Goal: Information Seeking & Learning: Check status

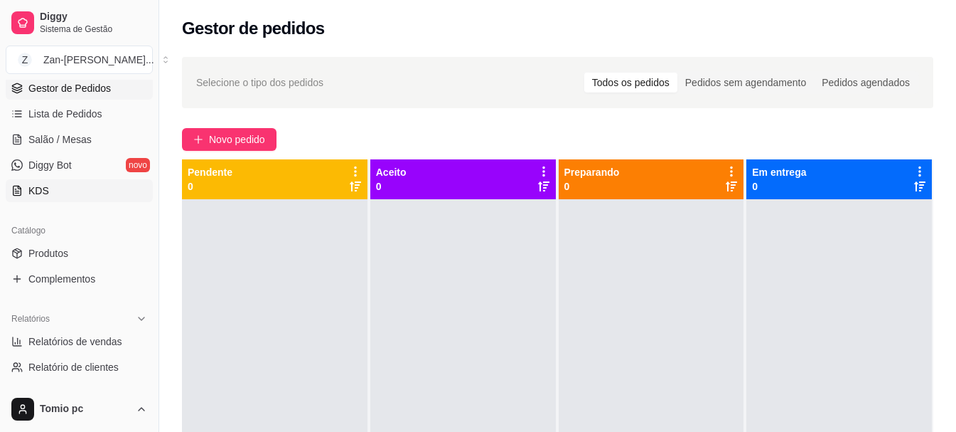
scroll to position [213, 0]
click at [107, 341] on span "Relatórios de vendas" at bounding box center [75, 340] width 94 height 14
select select "ALL"
select select "0"
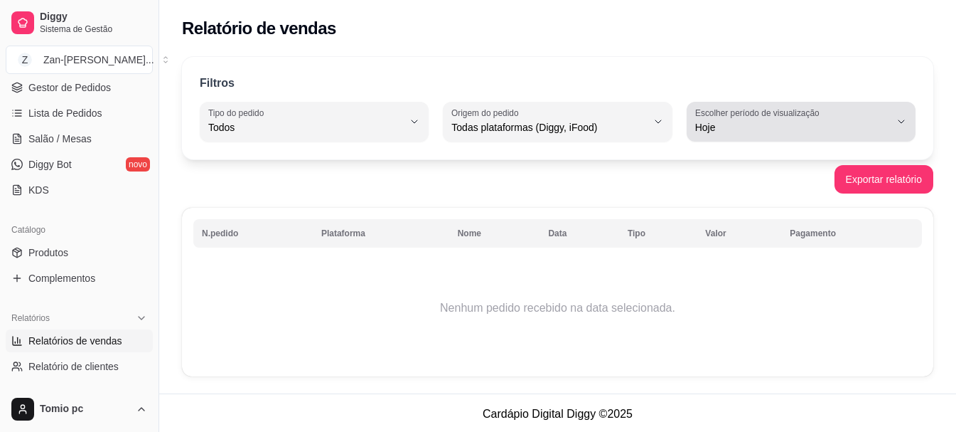
click at [715, 121] on span "Hoje" at bounding box center [792, 127] width 195 height 14
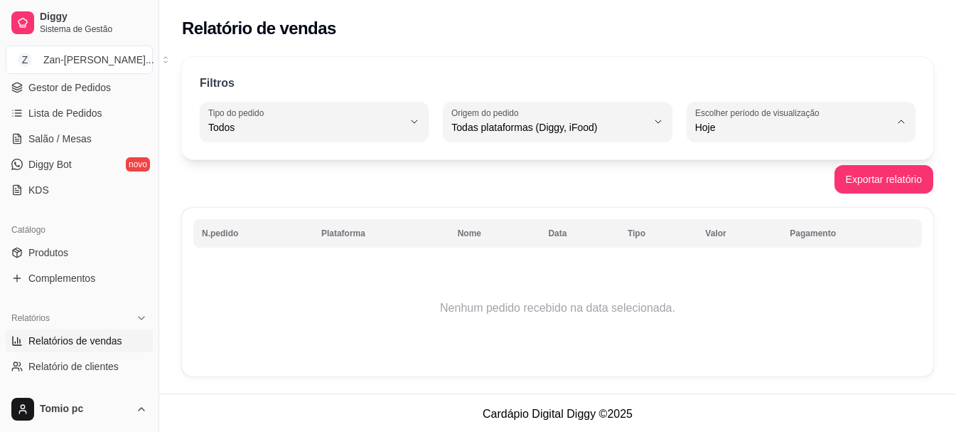
click at [723, 210] on span "7 dias" at bounding box center [794, 208] width 185 height 14
type input "7"
select select "7"
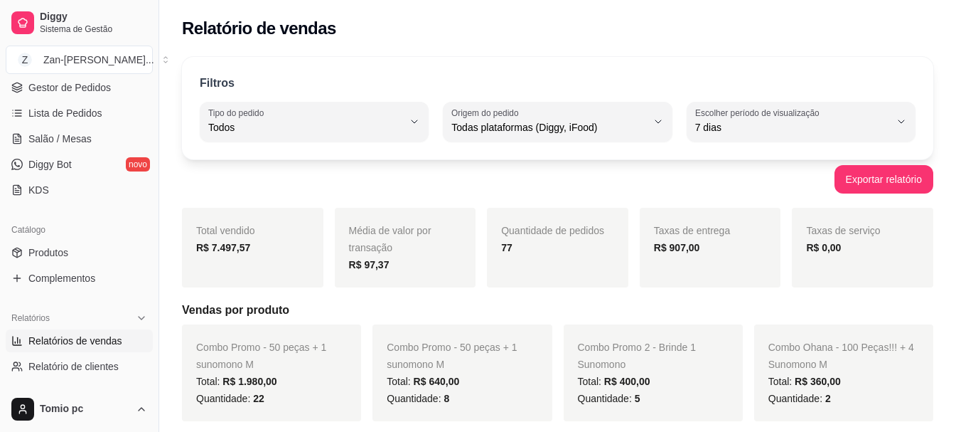
click at [604, 117] on div "Todas plataformas (Diggy, iFood)" at bounding box center [548, 121] width 195 height 28
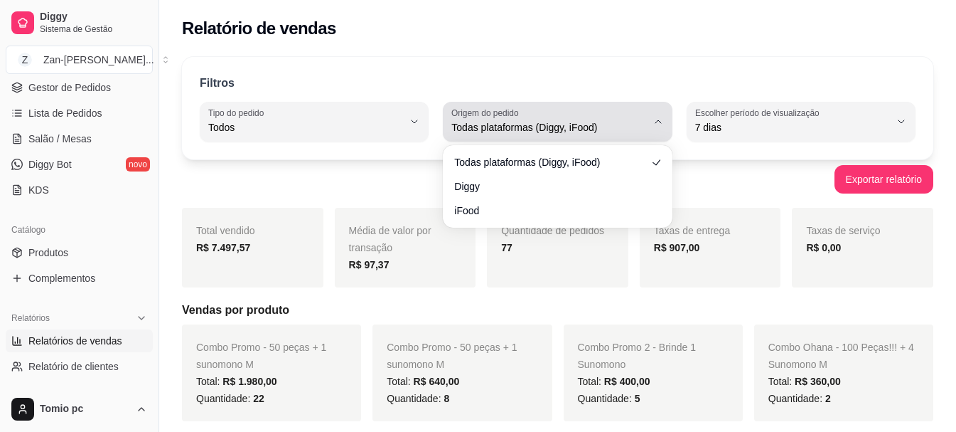
click at [604, 117] on div "Todas plataformas (Diggy, iFood)" at bounding box center [548, 121] width 195 height 28
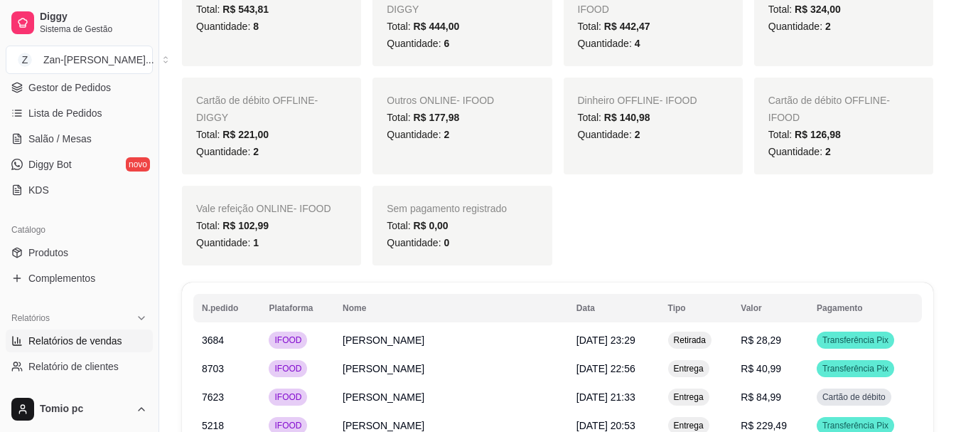
scroll to position [1919, 0]
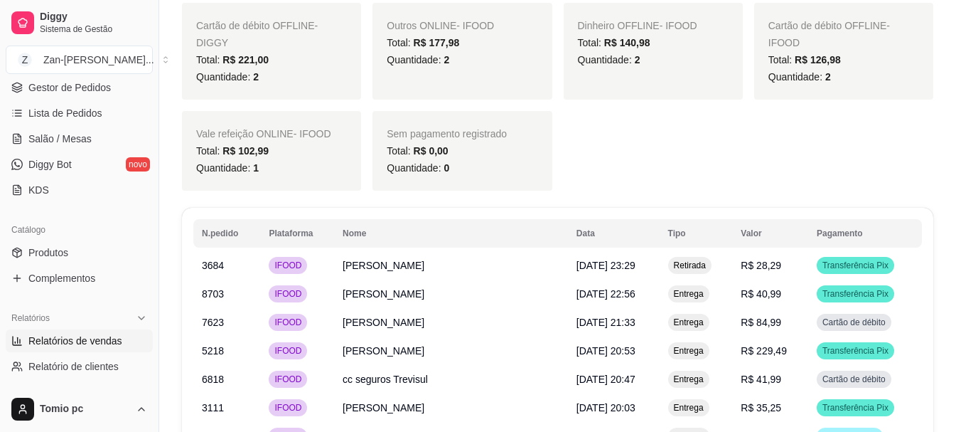
click at [382, 146] on div "Sem pagamento registrado Total: R$ 0,00 Quantidade: 0" at bounding box center [462, 151] width 179 height 80
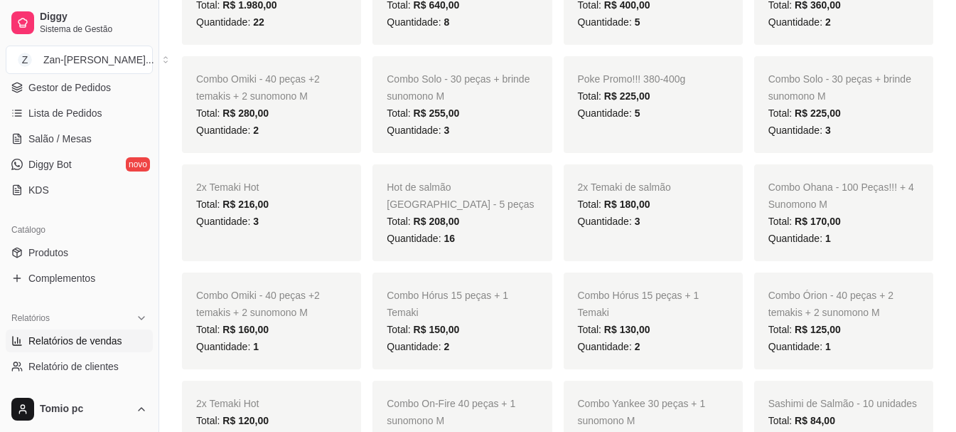
scroll to position [0, 0]
